Goal: Transaction & Acquisition: Subscribe to service/newsletter

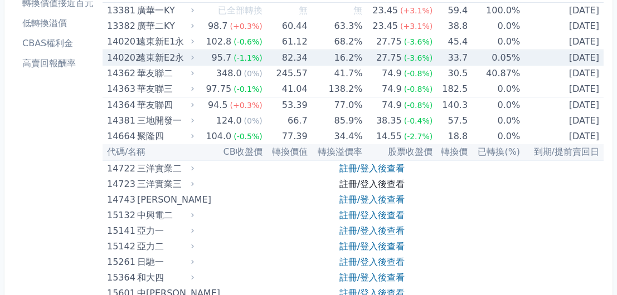
scroll to position [167, 0]
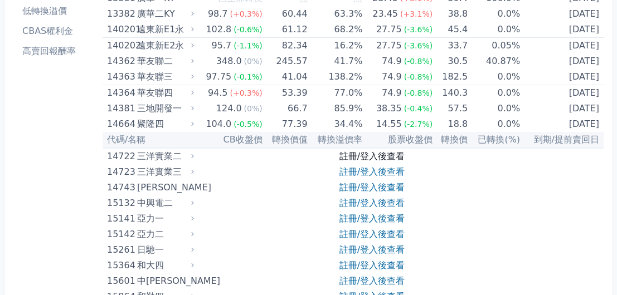
click at [351, 153] on link "註冊/登入後查看" at bounding box center [371, 156] width 65 height 11
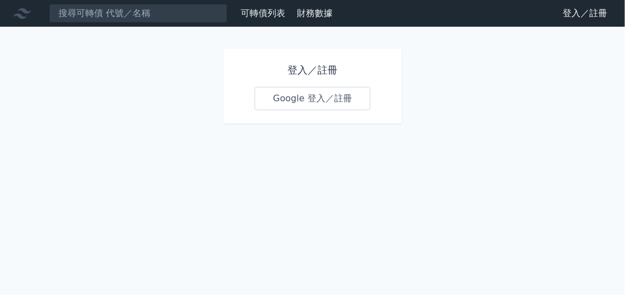
click at [299, 102] on link "Google 登入／註冊" at bounding box center [313, 98] width 116 height 23
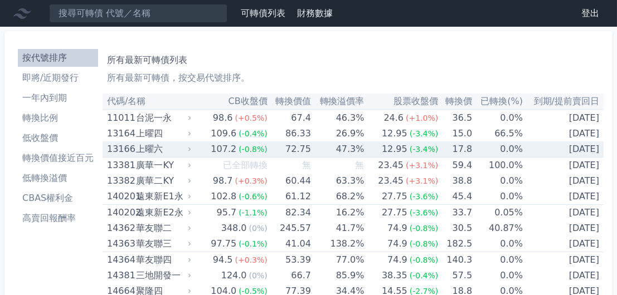
scroll to position [111, 0]
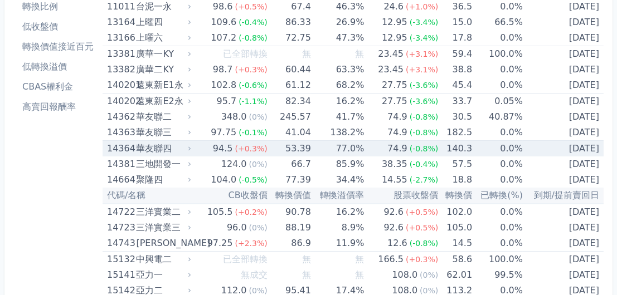
click at [200, 147] on td "94.5 (+0.3%)" at bounding box center [230, 149] width 74 height 16
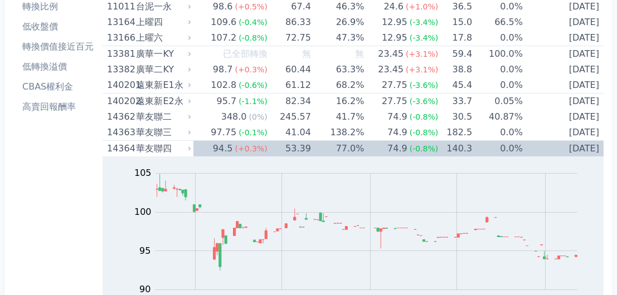
scroll to position [0, 0]
